Goal: Check status: Check status

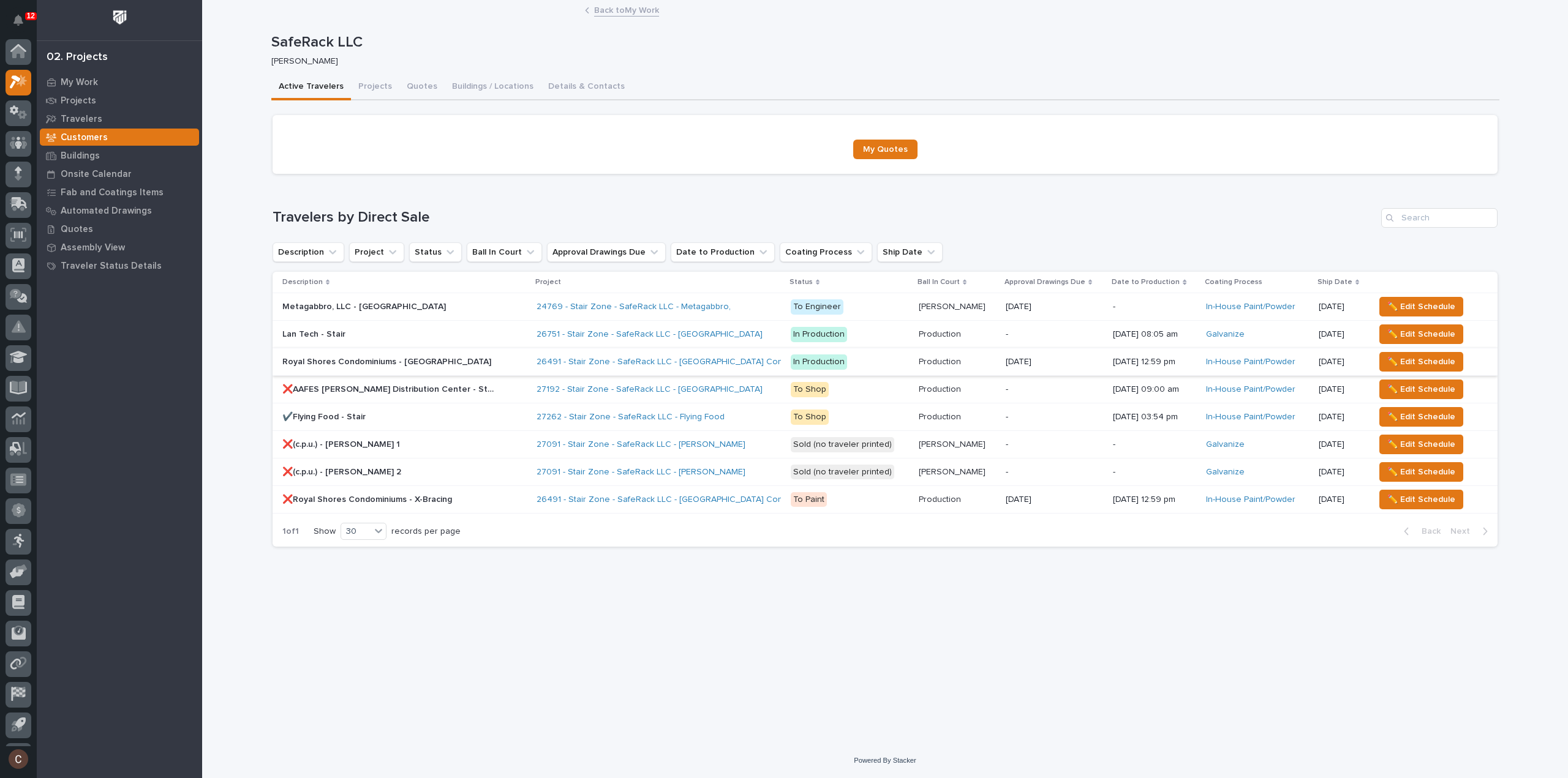
scroll to position [27, 0]
click at [983, 607] on div "Loading... Saving… Loading... Saving… SafeRack LLC SafeRack LLC Cole Ziegler So…" at bounding box center [884, 356] width 1240 height 712
click at [756, 368] on div "26491 - Stair Zone - SafeRack LLC - Royal Shores Condominiums" at bounding box center [658, 362] width 243 height 21
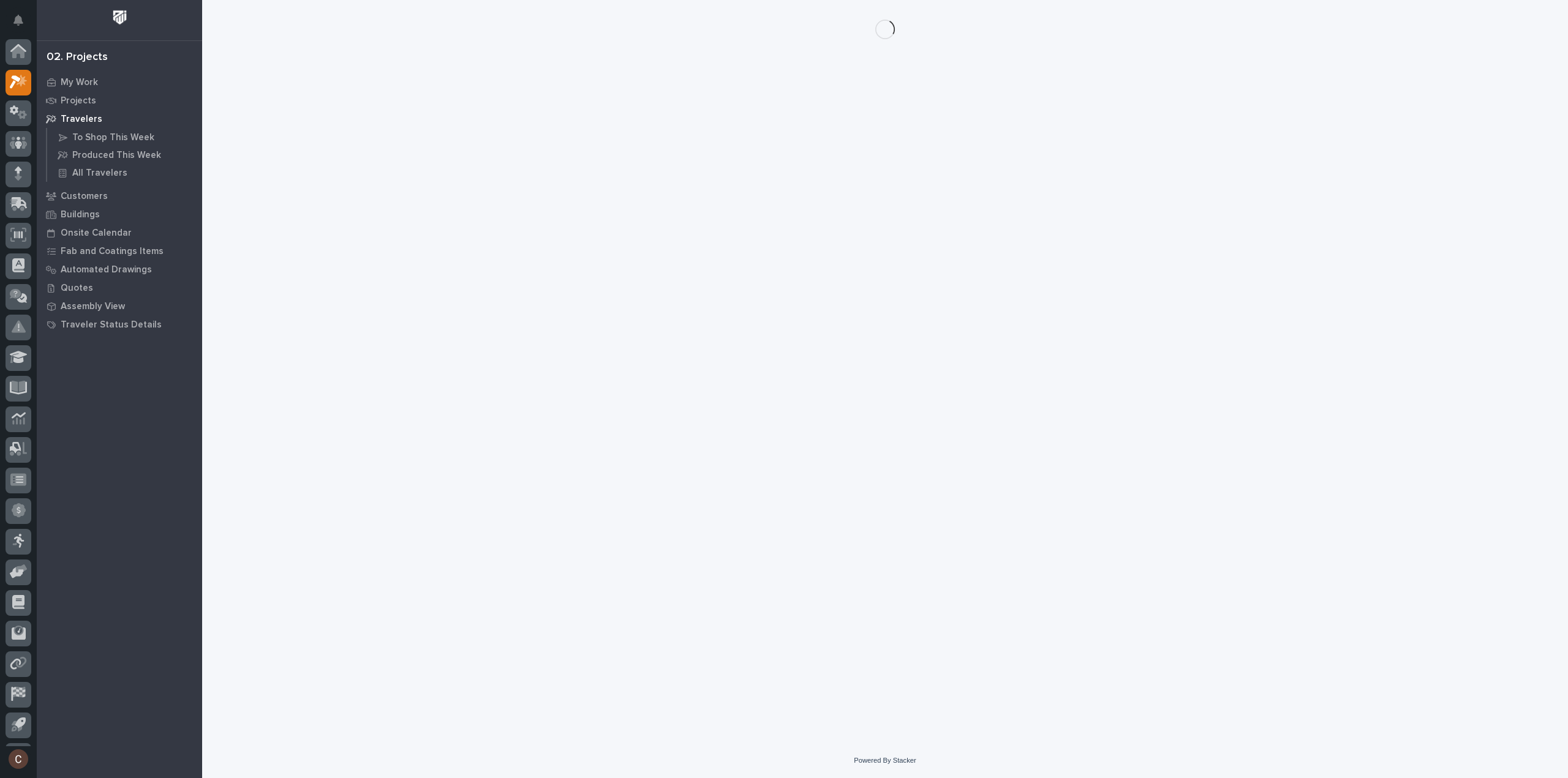
scroll to position [27, 0]
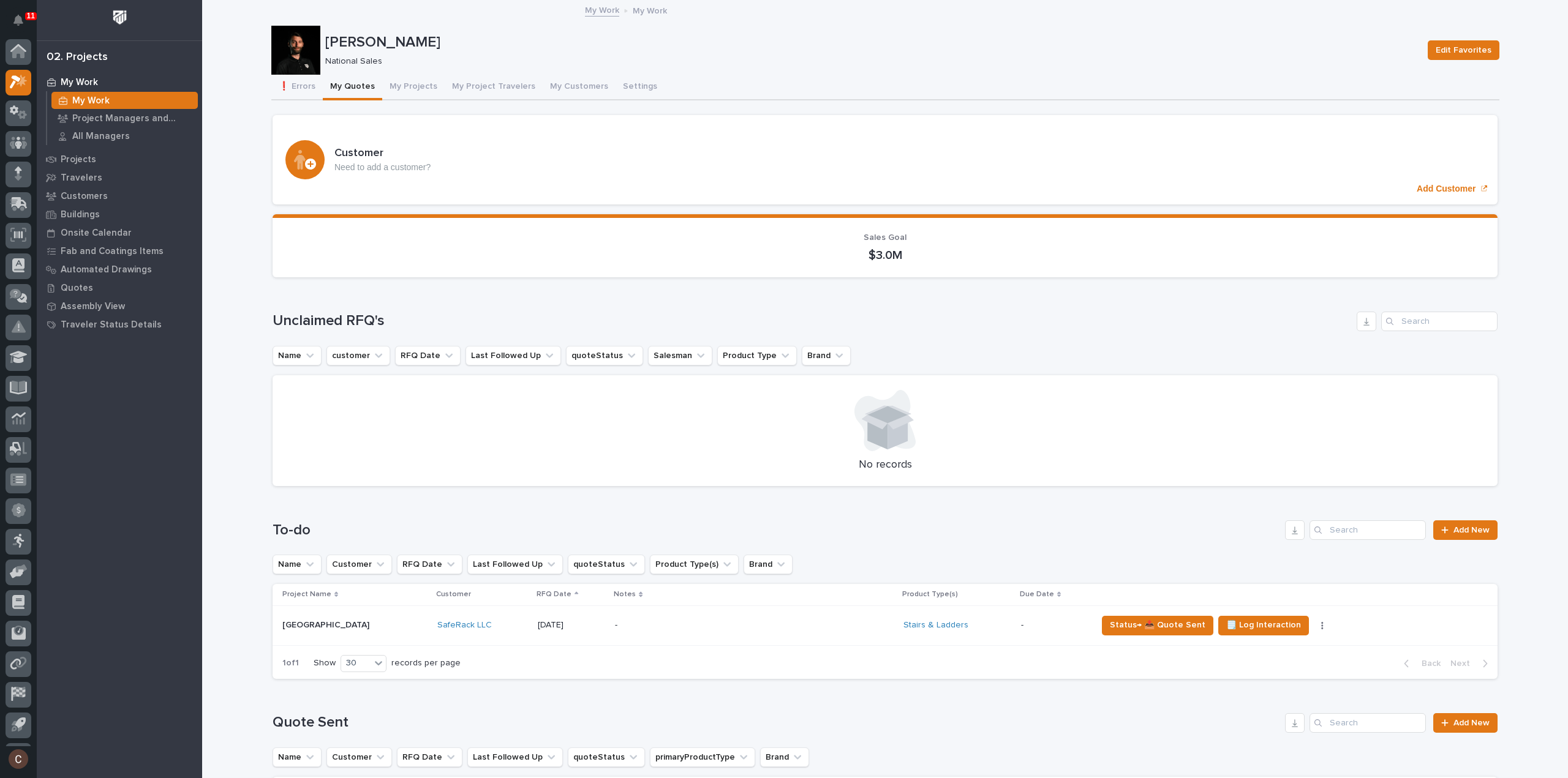
scroll to position [27, 0]
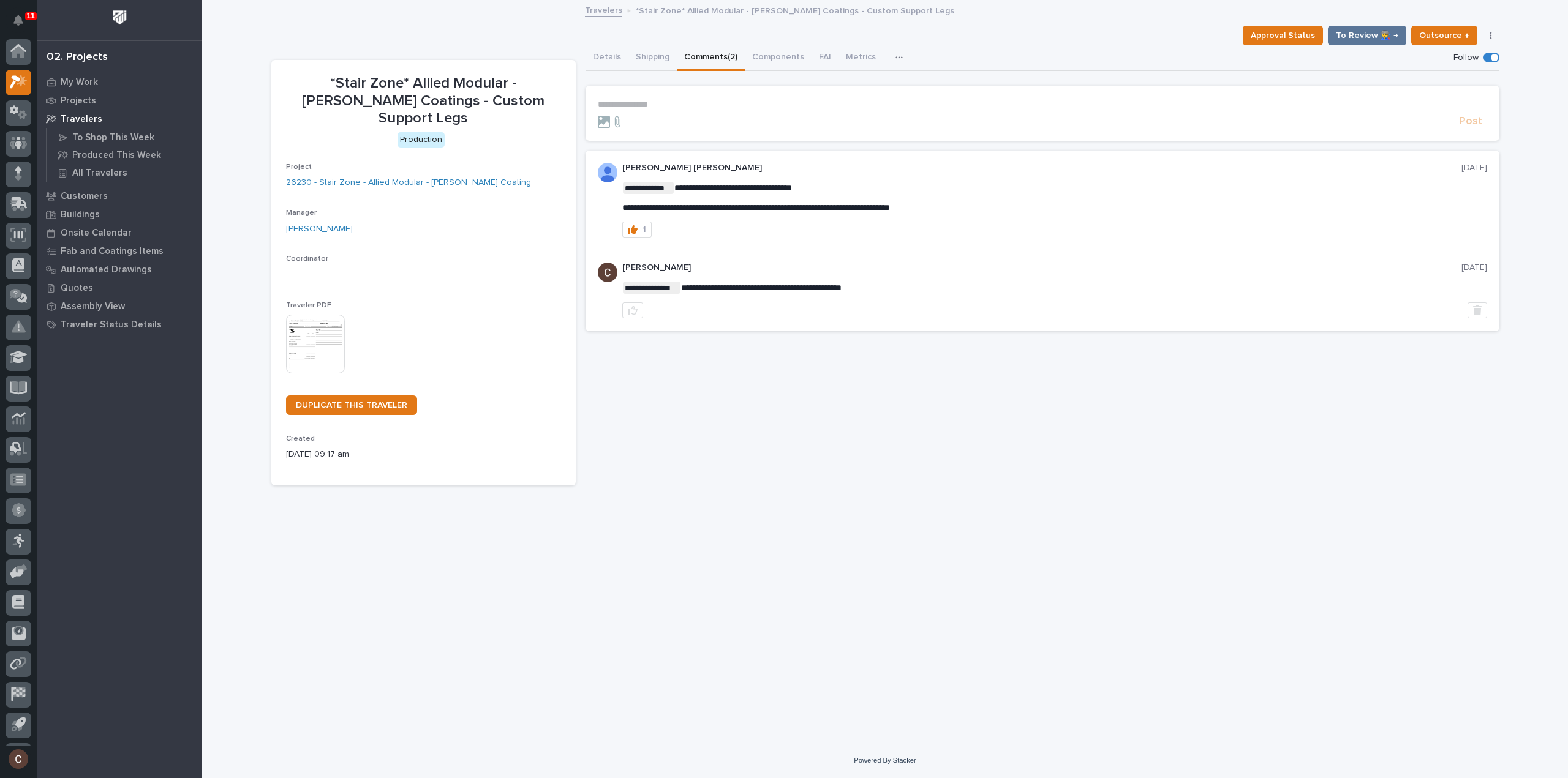
scroll to position [27, 0]
click at [606, 58] on button "Details" at bounding box center [607, 59] width 43 height 26
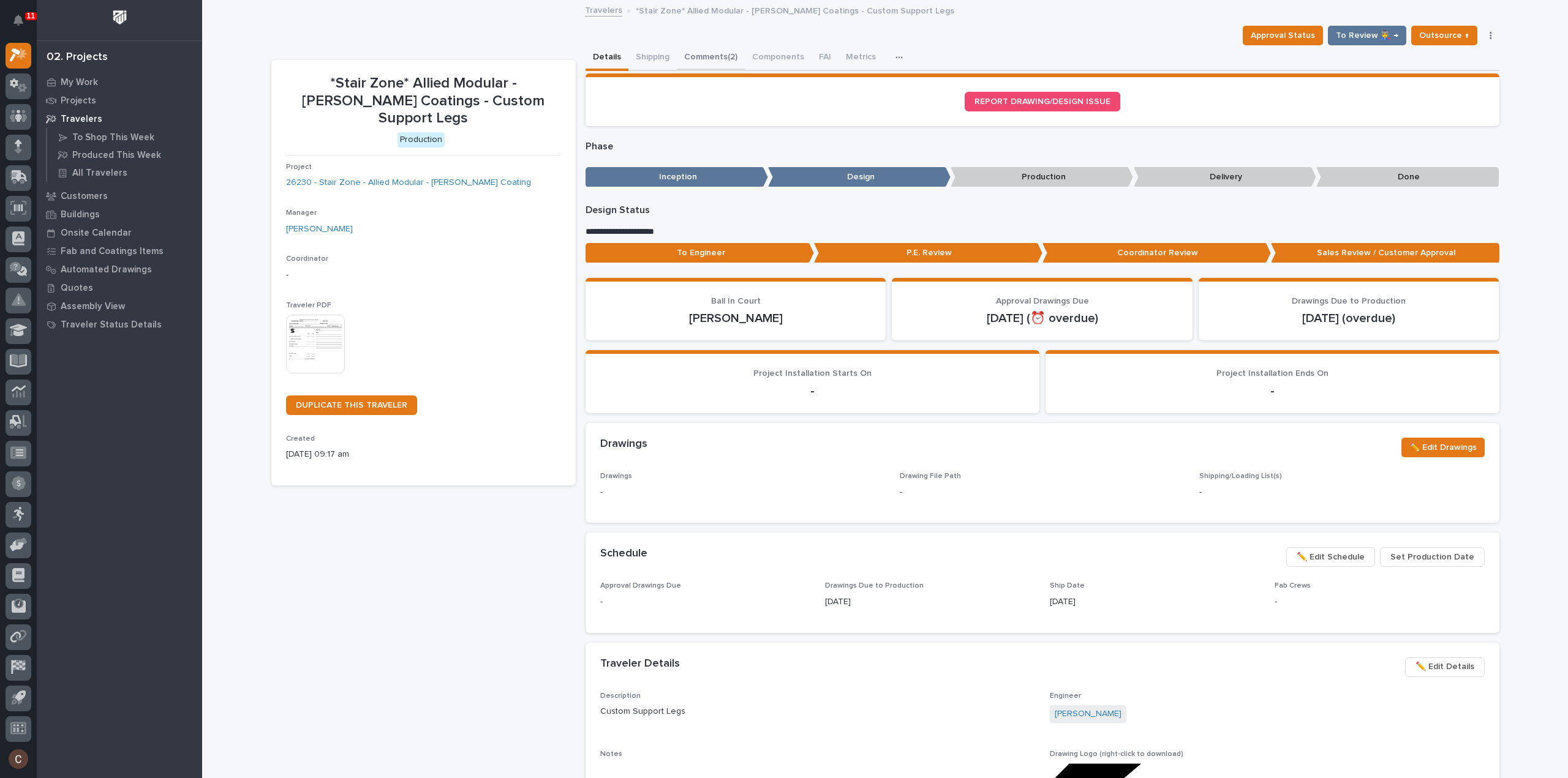
click at [701, 52] on button "Comments (2)" at bounding box center [710, 59] width 68 height 26
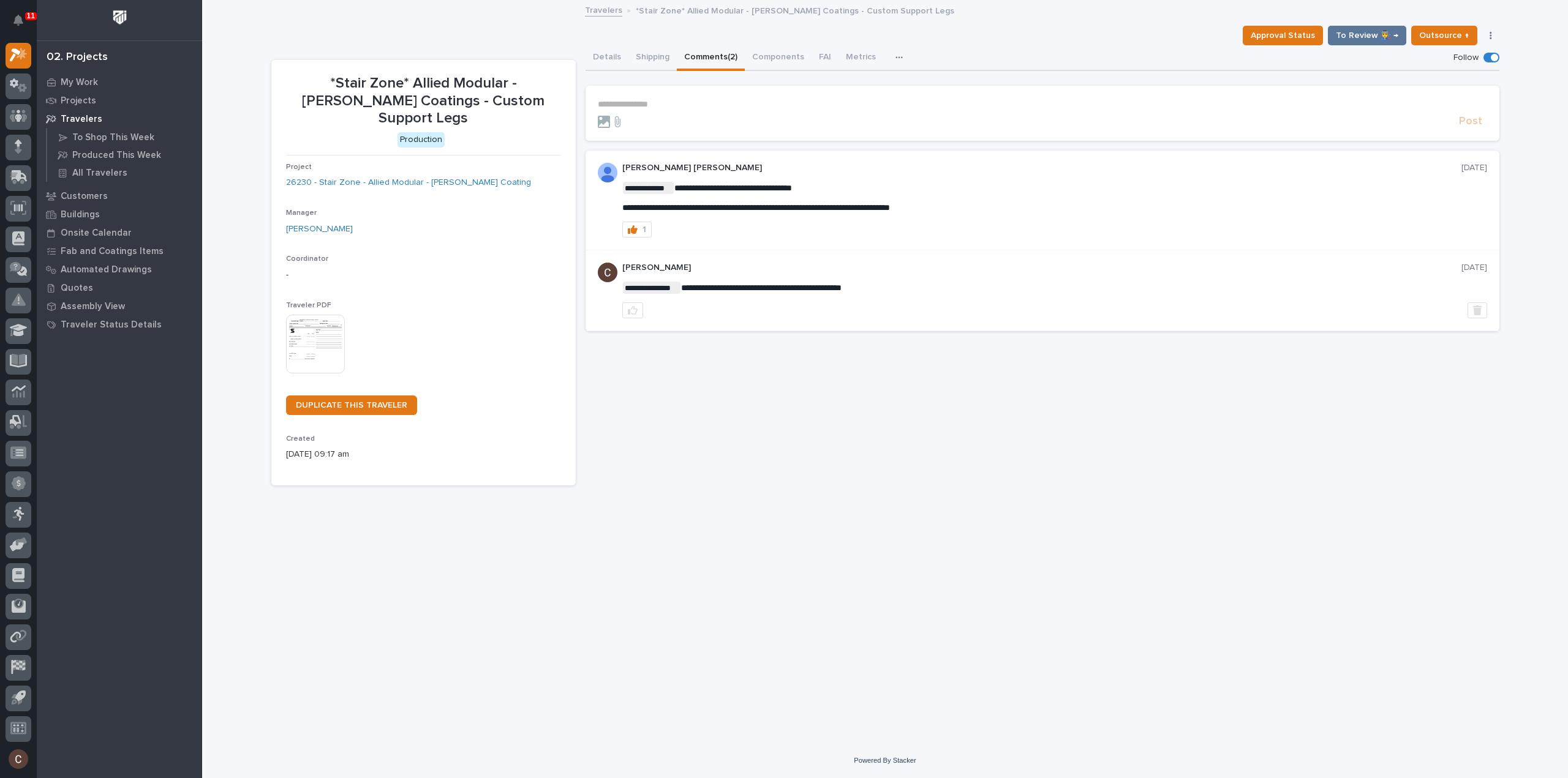
click at [655, 105] on p "**********" at bounding box center [1042, 104] width 889 height 10
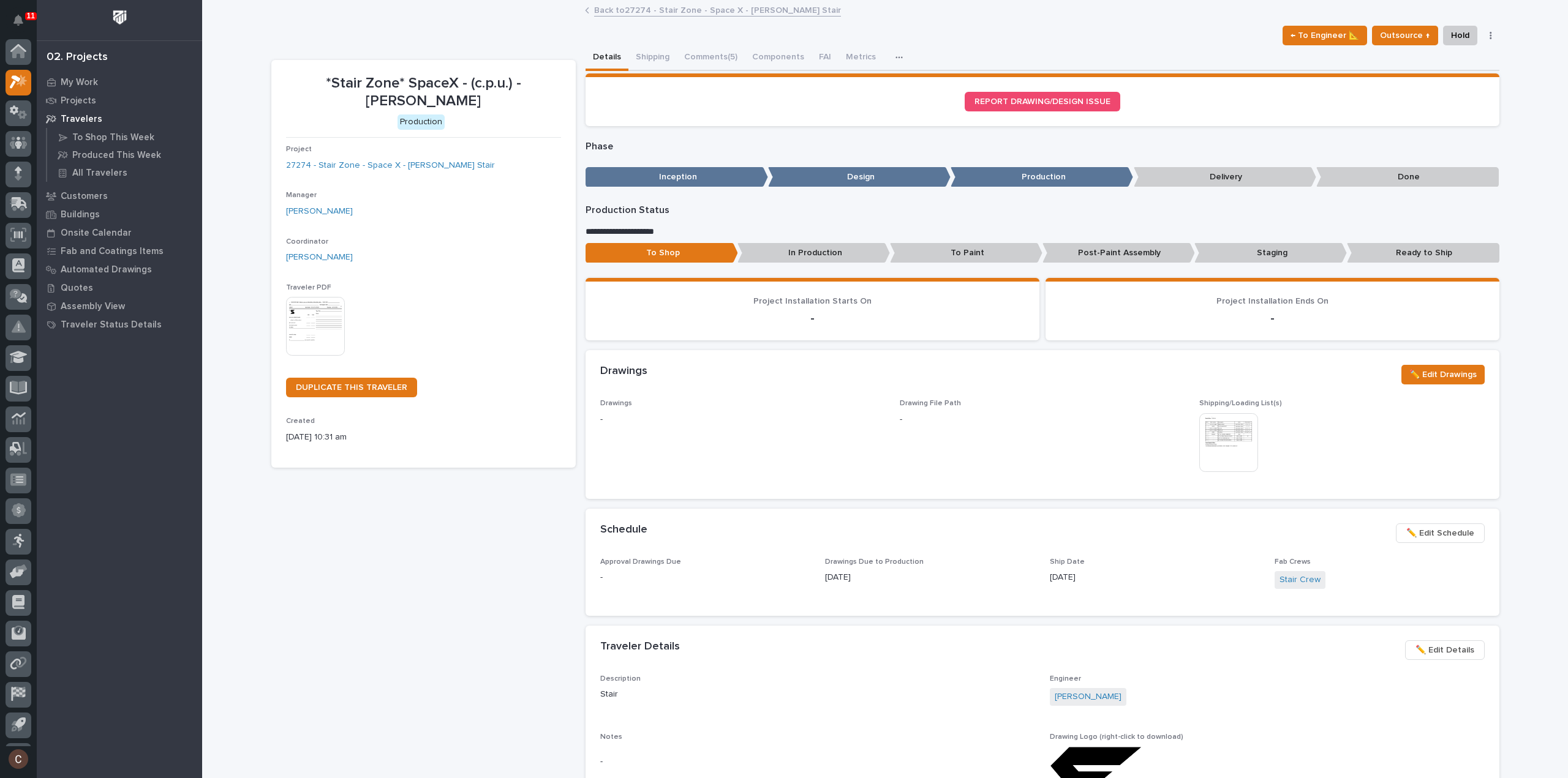
scroll to position [27, 0]
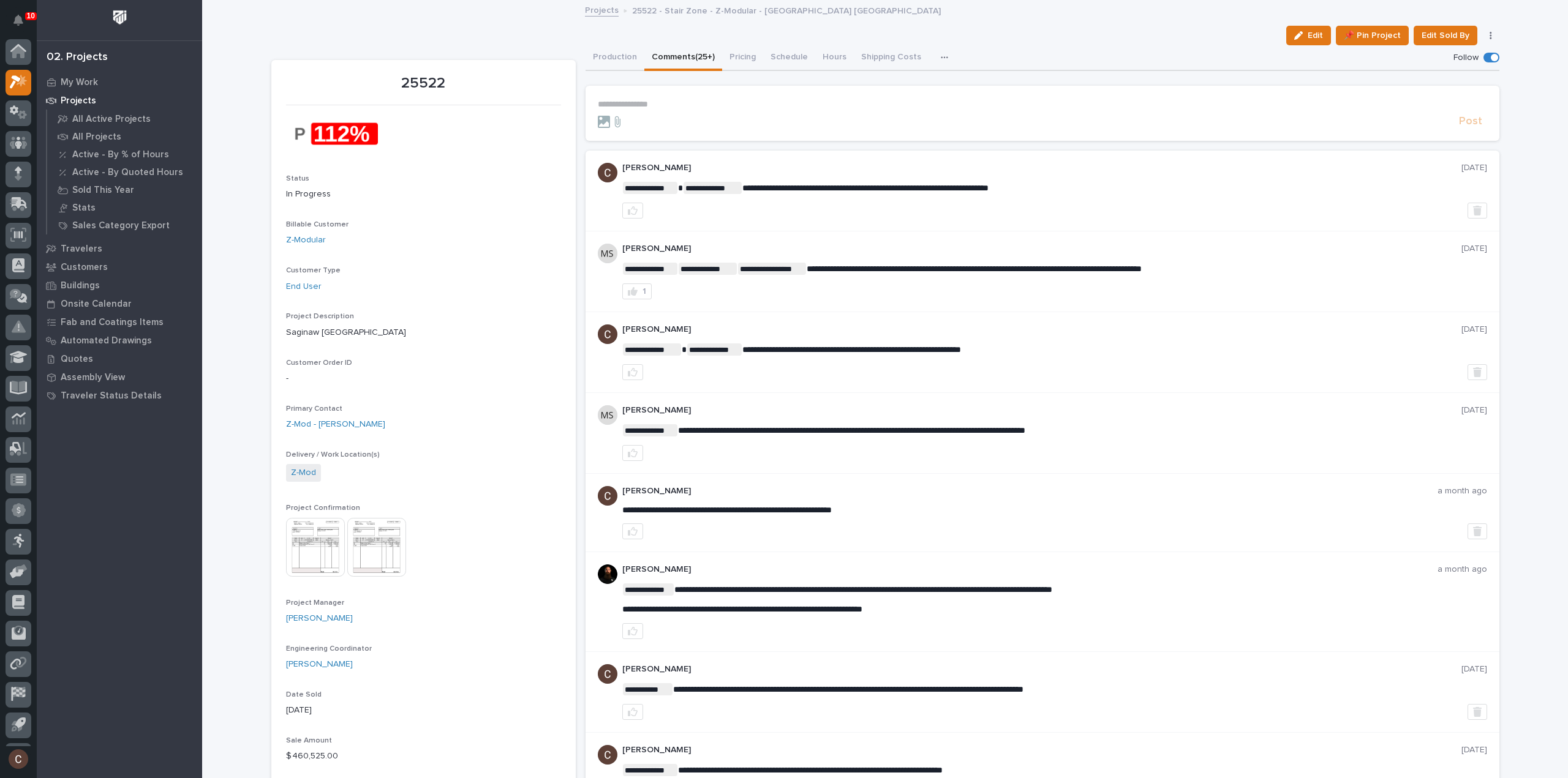
scroll to position [27, 0]
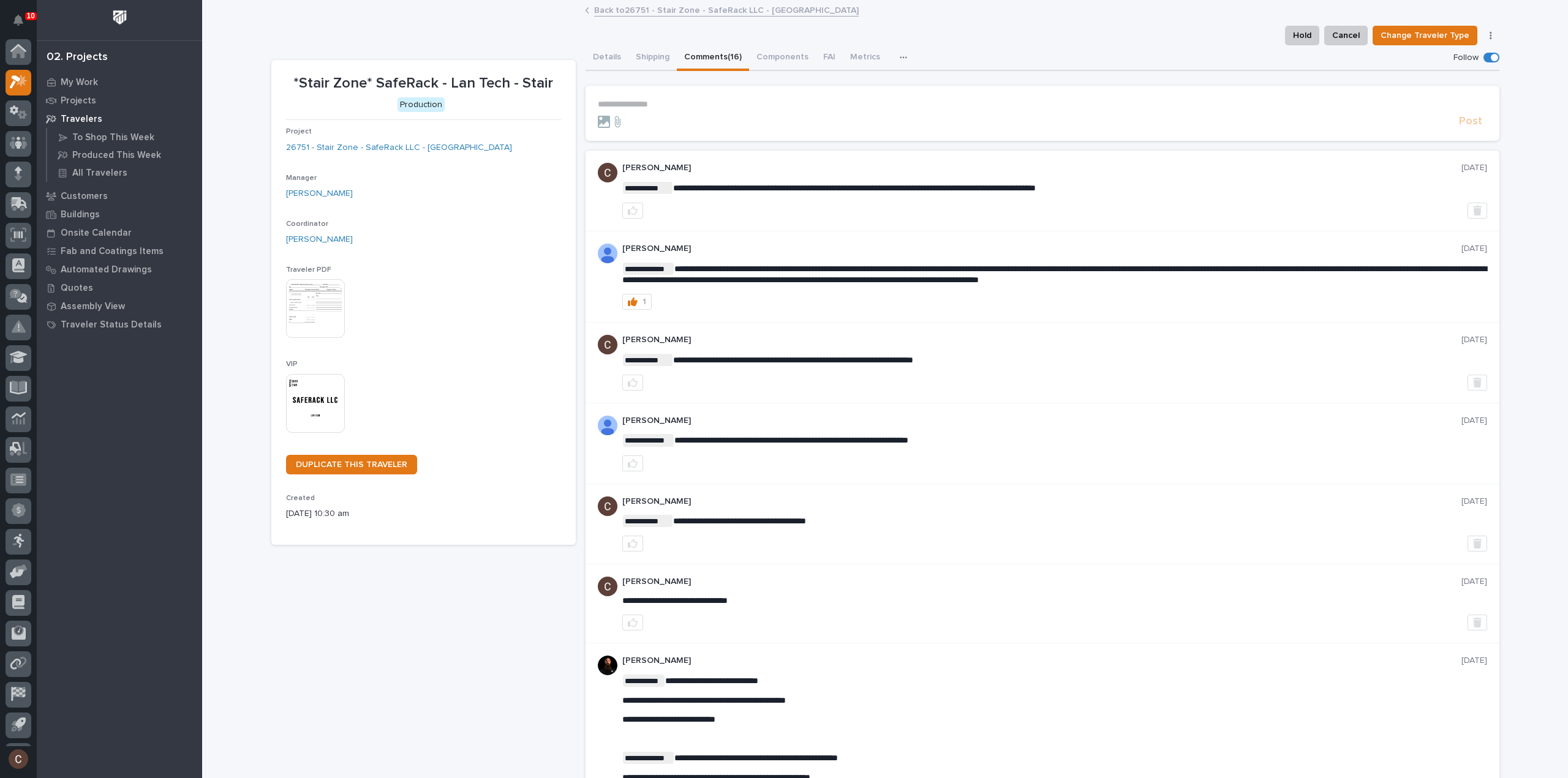
scroll to position [27, 0]
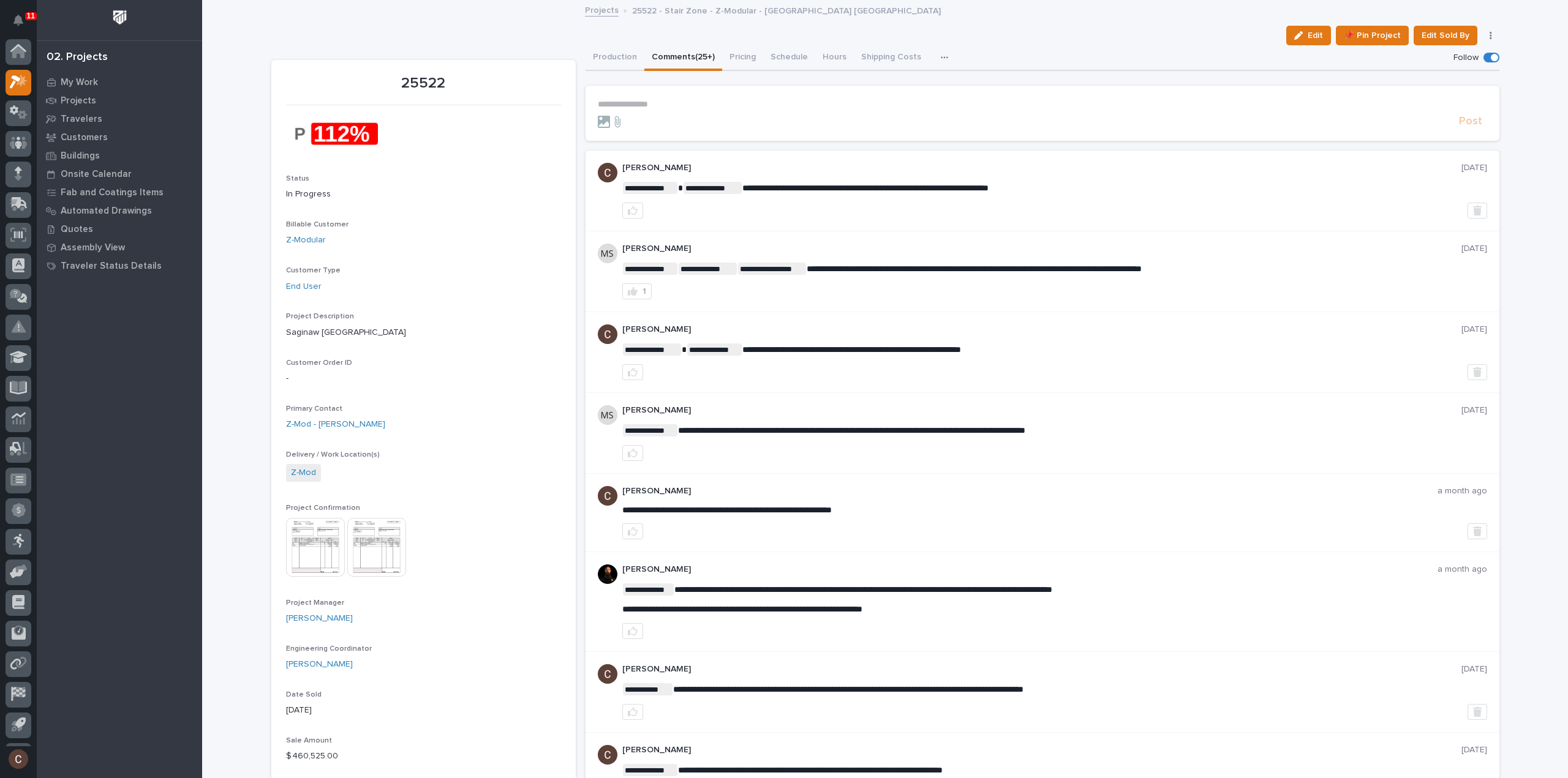
scroll to position [27, 0]
